Goal: Register for event/course

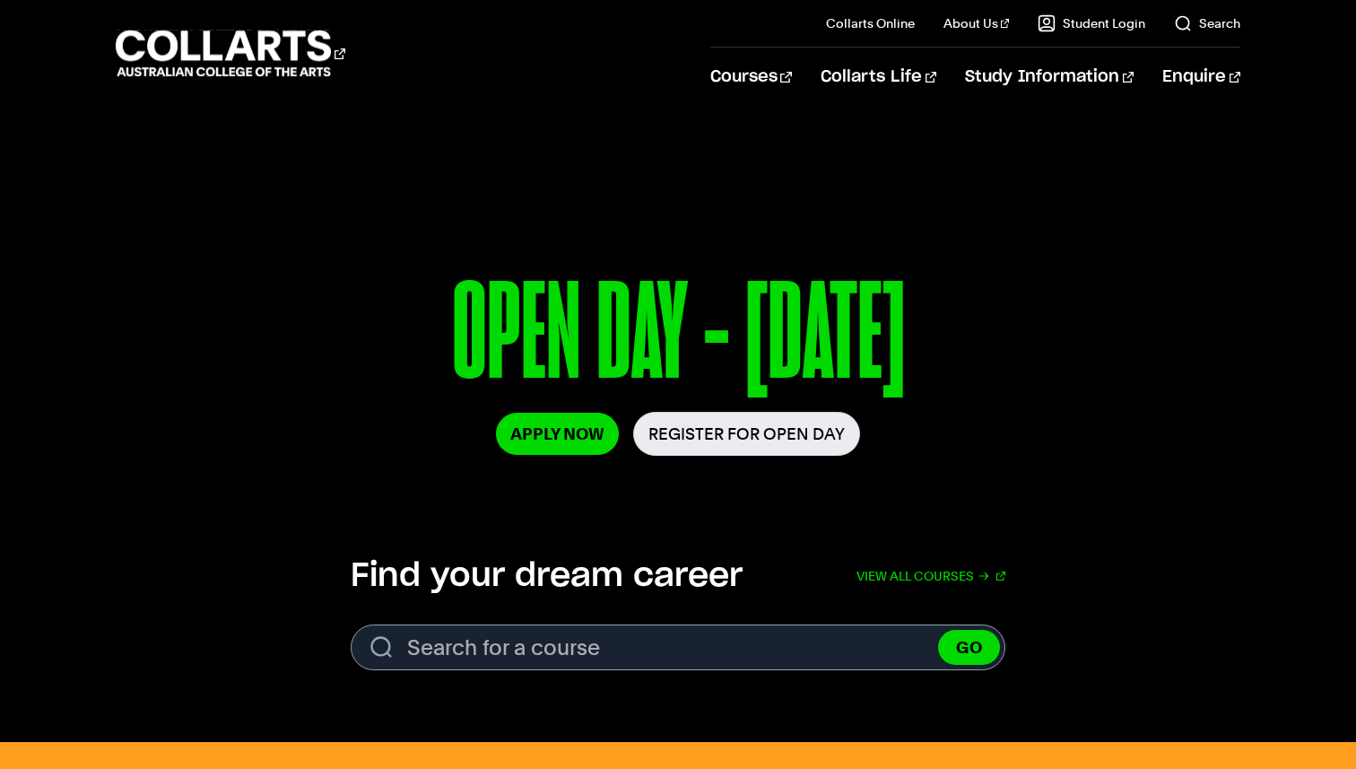
scroll to position [152, 0]
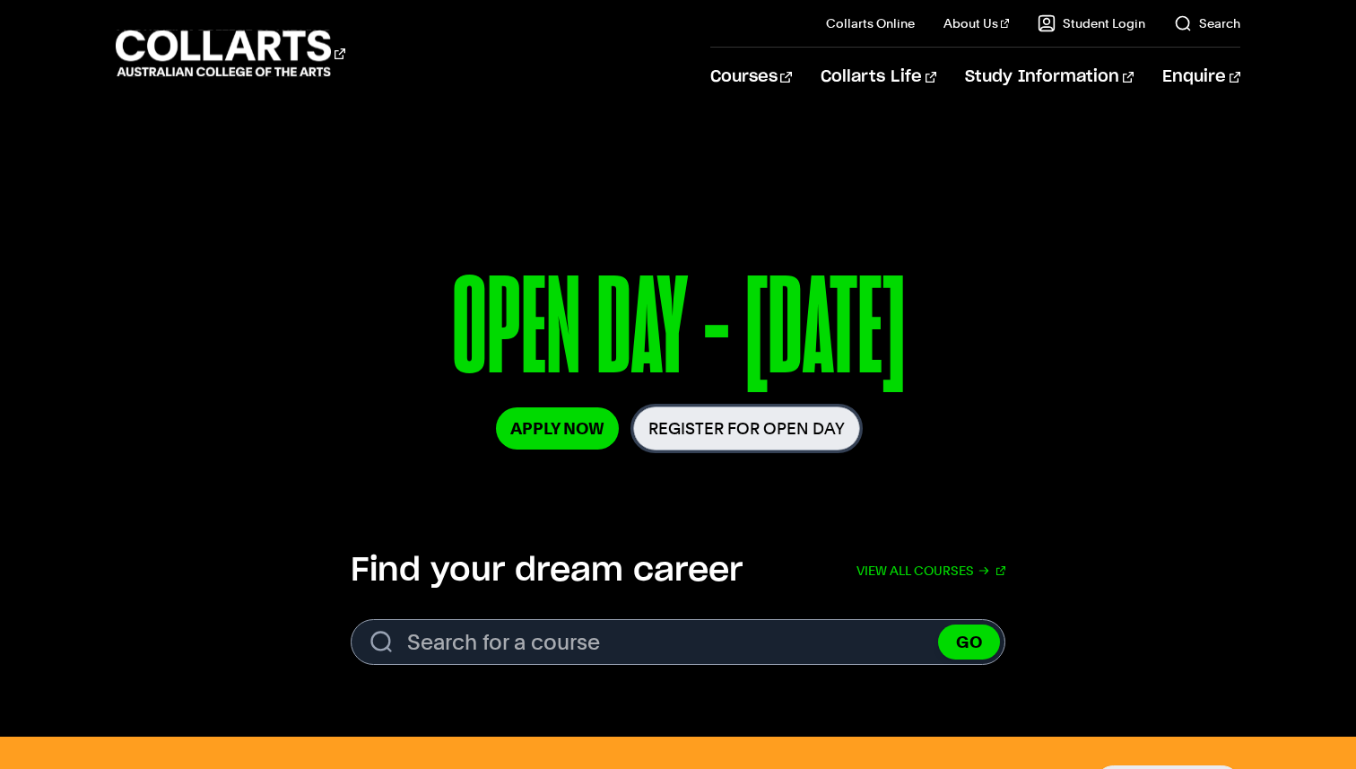
click at [723, 442] on link "Register for Open Day" at bounding box center [746, 428] width 227 height 44
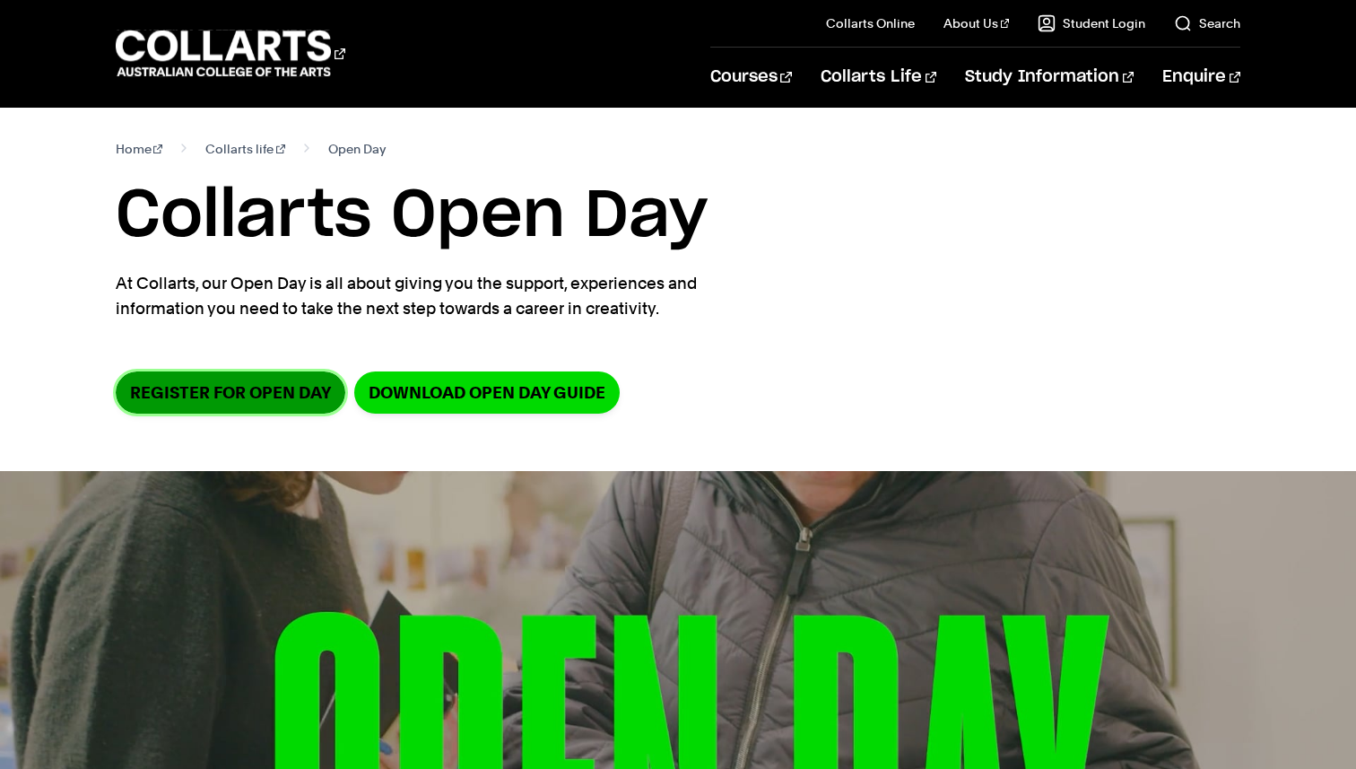
click at [283, 398] on link "Register for Open Day" at bounding box center [231, 392] width 230 height 42
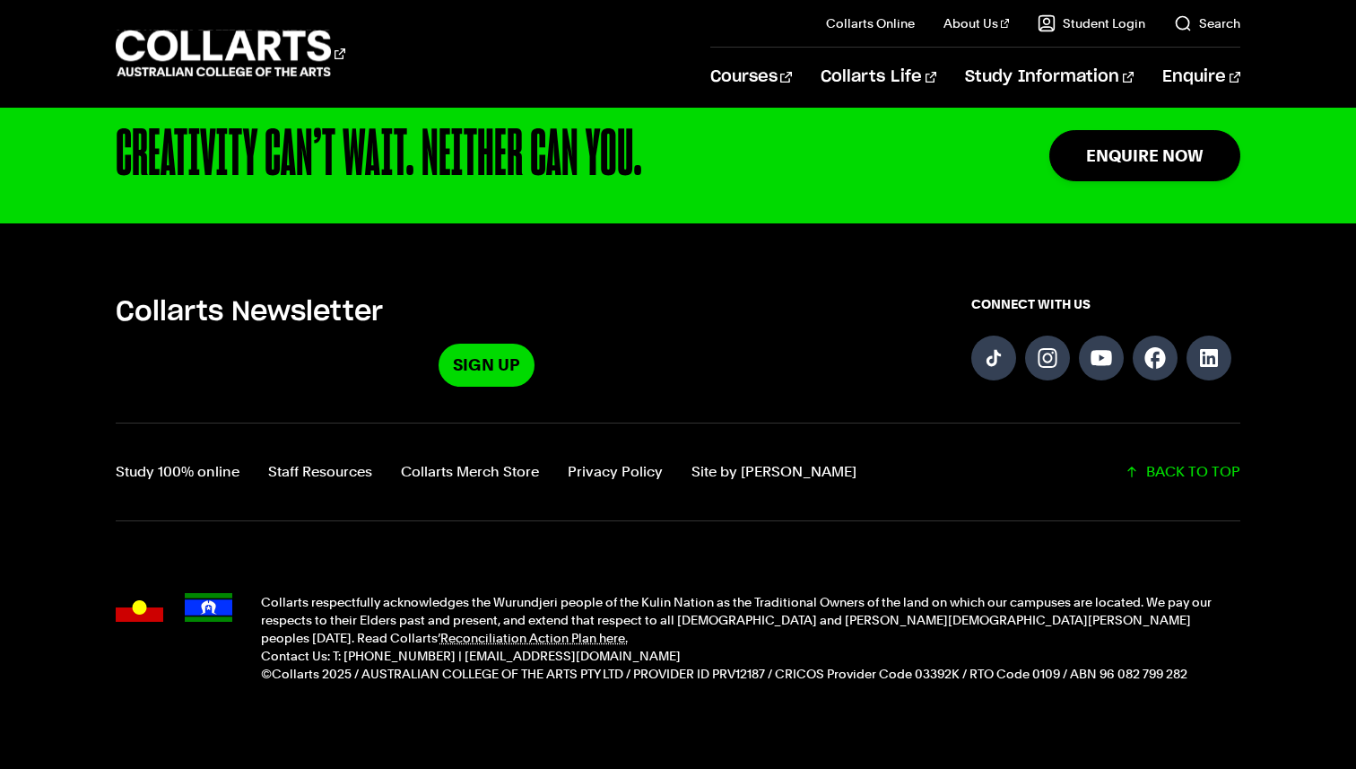
scroll to position [592, 0]
